Goal: Task Accomplishment & Management: Use online tool/utility

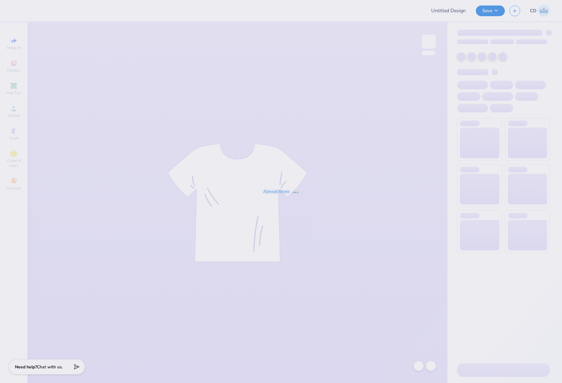
type input "pike fall recruitment 2025"
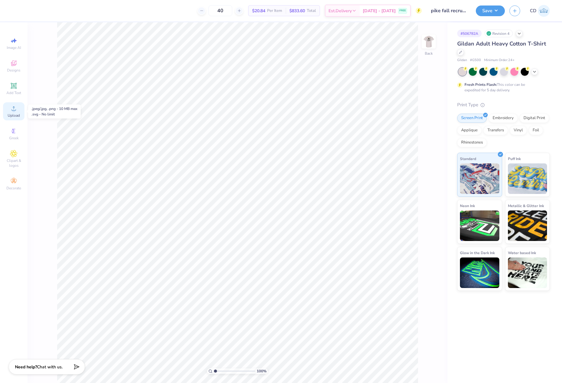
click at [12, 112] on icon at bounding box center [13, 108] width 7 height 7
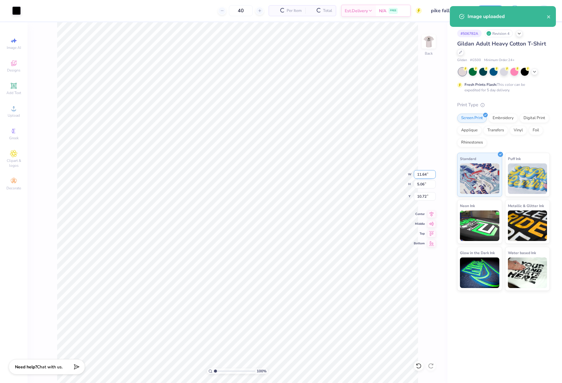
drag, startPoint x: 416, startPoint y: 174, endPoint x: 432, endPoint y: 174, distance: 16.2
click at [432, 174] on input "11.64" at bounding box center [425, 174] width 22 height 9
type input "3.50"
type input "1.52"
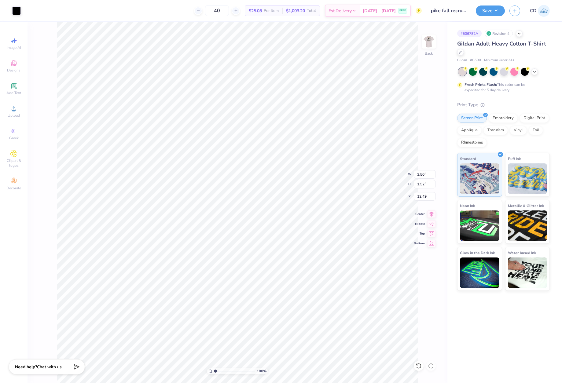
type input "3.00"
click at [433, 41] on img at bounding box center [429, 41] width 24 height 24
click at [430, 42] on img at bounding box center [429, 41] width 24 height 24
click at [482, 8] on button "Save" at bounding box center [490, 10] width 29 height 11
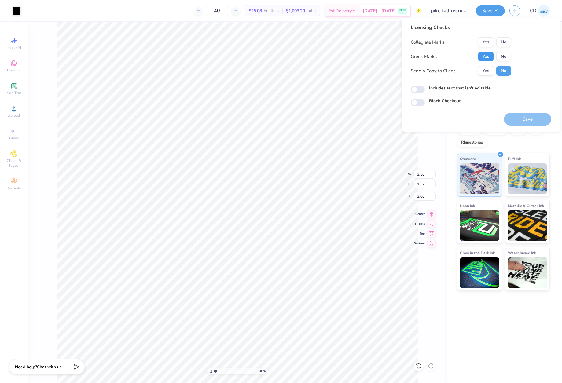
click at [485, 57] on button "Yes" at bounding box center [486, 57] width 16 height 10
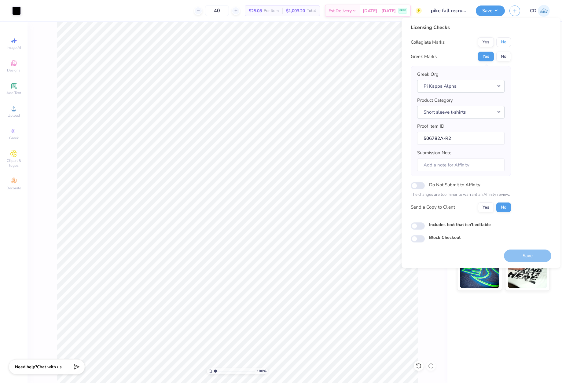
click at [504, 42] on button "No" at bounding box center [503, 42] width 15 height 10
click at [417, 227] on input "Includes text that isn't editable" at bounding box center [418, 226] width 14 height 7
checkbox input "true"
click at [533, 254] on button "Save" at bounding box center [527, 256] width 47 height 13
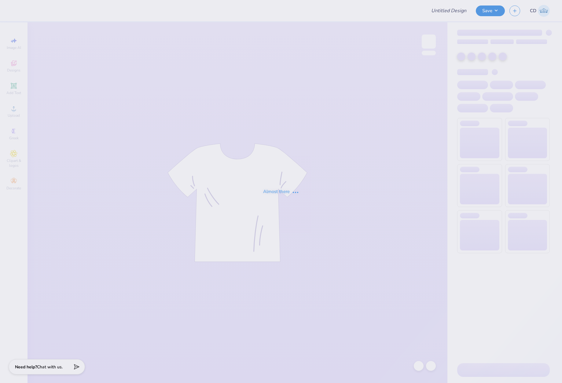
type input "MSU Club Volleyball Family tailgate merch"
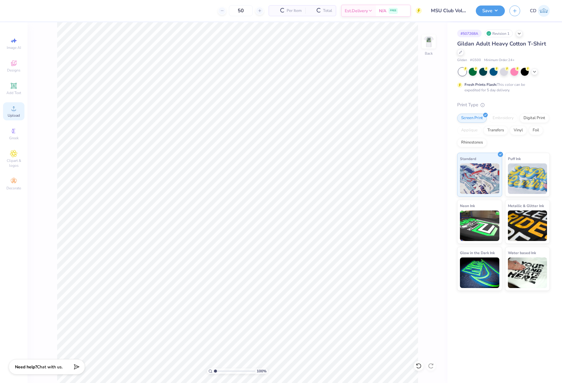
click at [18, 112] on div "Upload" at bounding box center [13, 111] width 21 height 18
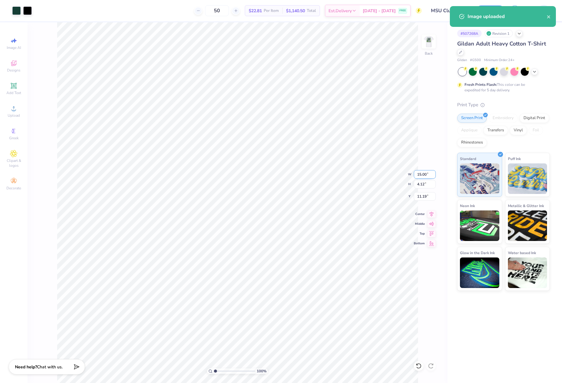
drag, startPoint x: 416, startPoint y: 177, endPoint x: 426, endPoint y: 177, distance: 10.4
click at [426, 177] on input "15.00" at bounding box center [425, 174] width 22 height 9
type input "4.00"
type input "1.10"
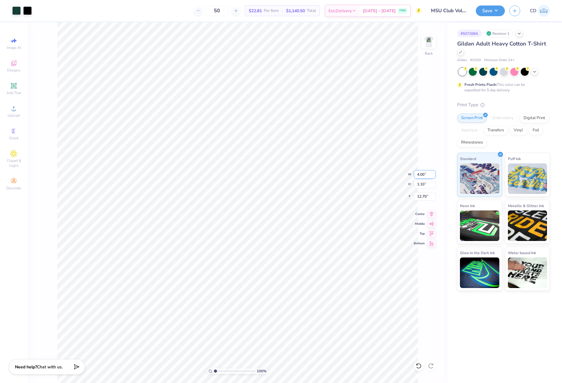
type input "3.00"
click at [426, 43] on img at bounding box center [429, 41] width 24 height 24
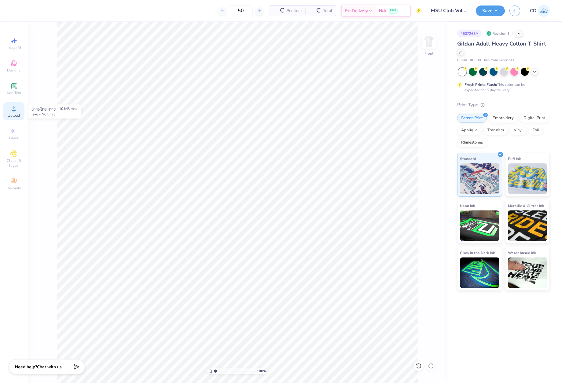
click at [15, 112] on circle at bounding box center [13, 110] width 3 height 3
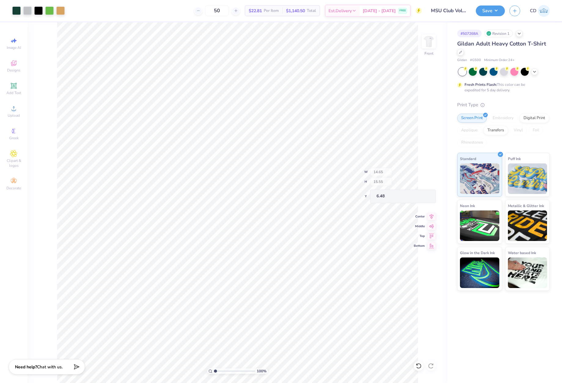
click at [427, 173] on div "100 % Front W 14.65 H 15.55 Y 6.48 Center Middle Top Bottom" at bounding box center [238, 202] width 420 height 361
drag, startPoint x: 417, startPoint y: 175, endPoint x: 430, endPoint y: 175, distance: 13.1
click at [430, 175] on input "14.65" at bounding box center [425, 174] width 22 height 9
type input "12.50"
type input "13.27"
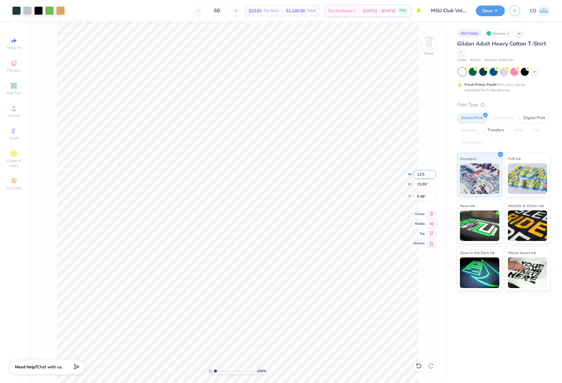
type input "7.62"
click at [413, 198] on div "100 % Front W 12.50 12.50 " H 13.27 13.27 " Y 7.62 7.62 " Center Middle Top Bot…" at bounding box center [238, 202] width 420 height 361
drag, startPoint x: 427, startPoint y: 196, endPoint x: 416, endPoint y: 196, distance: 10.4
click at [416, 196] on input "3" at bounding box center [425, 196] width 22 height 9
click at [433, 214] on icon at bounding box center [432, 213] width 4 height 5
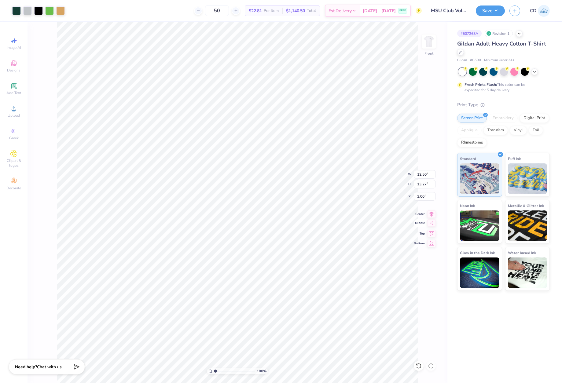
click at [433, 226] on icon at bounding box center [431, 222] width 9 height 7
click at [431, 214] on icon at bounding box center [431, 213] width 9 height 7
drag, startPoint x: 428, startPoint y: 196, endPoint x: 417, endPoint y: 197, distance: 11.1
click at [417, 197] on input "7.62" at bounding box center [425, 196] width 22 height 9
type input "3.00"
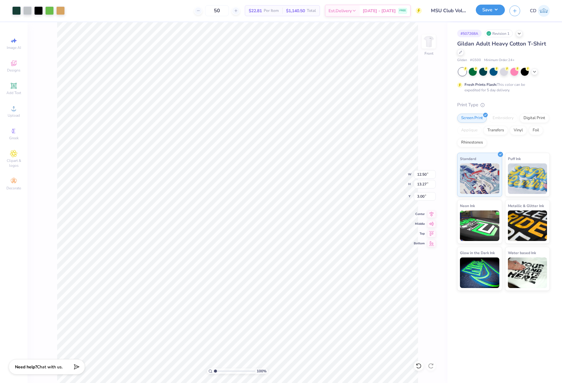
click at [487, 15] on button "Save" at bounding box center [490, 10] width 29 height 11
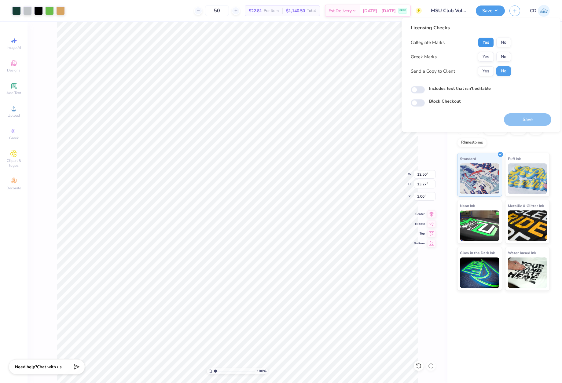
click at [489, 41] on button "Yes" at bounding box center [486, 43] width 16 height 10
click at [501, 58] on button "No" at bounding box center [503, 57] width 15 height 10
click at [526, 120] on button "Save" at bounding box center [527, 119] width 47 height 13
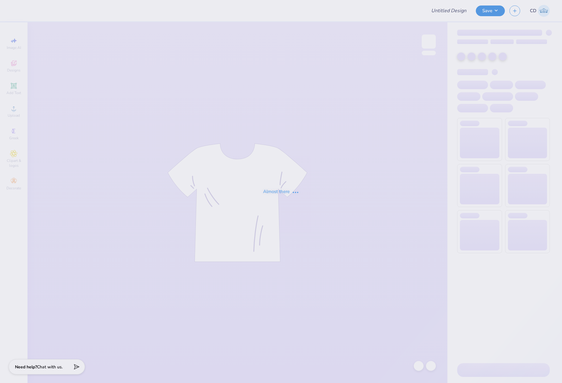
type input "Democracy Prep Design Revamp"
